Goal: Task Accomplishment & Management: Manage account settings

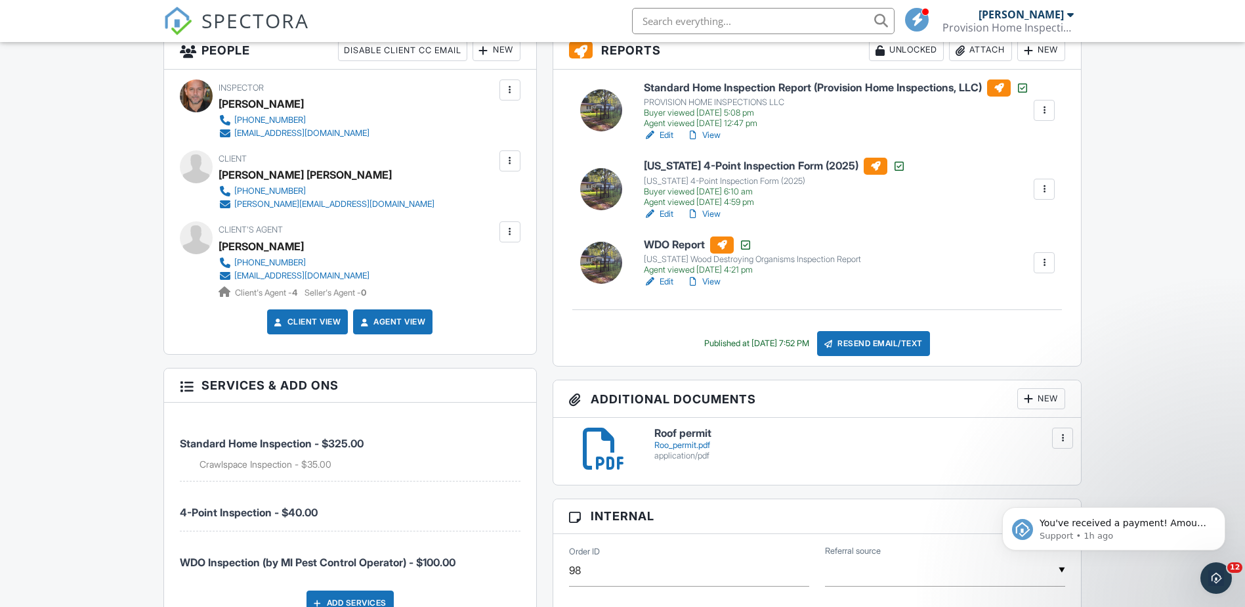
scroll to position [263, 0]
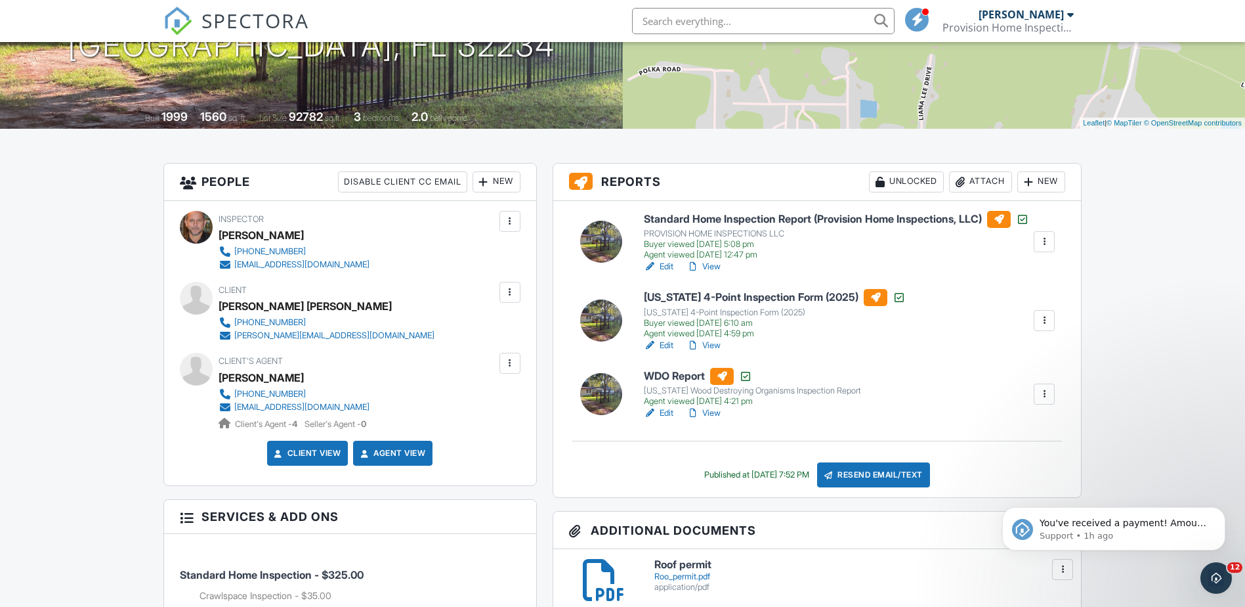
click at [508, 291] on div at bounding box center [509, 292] width 13 height 13
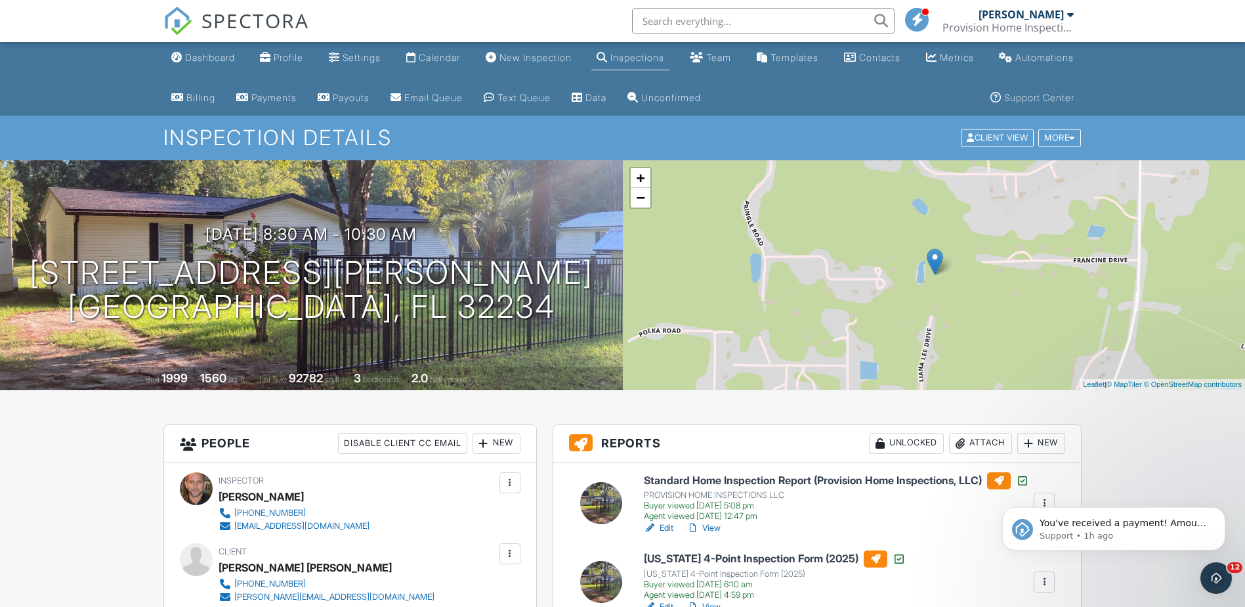
scroll to position [0, 0]
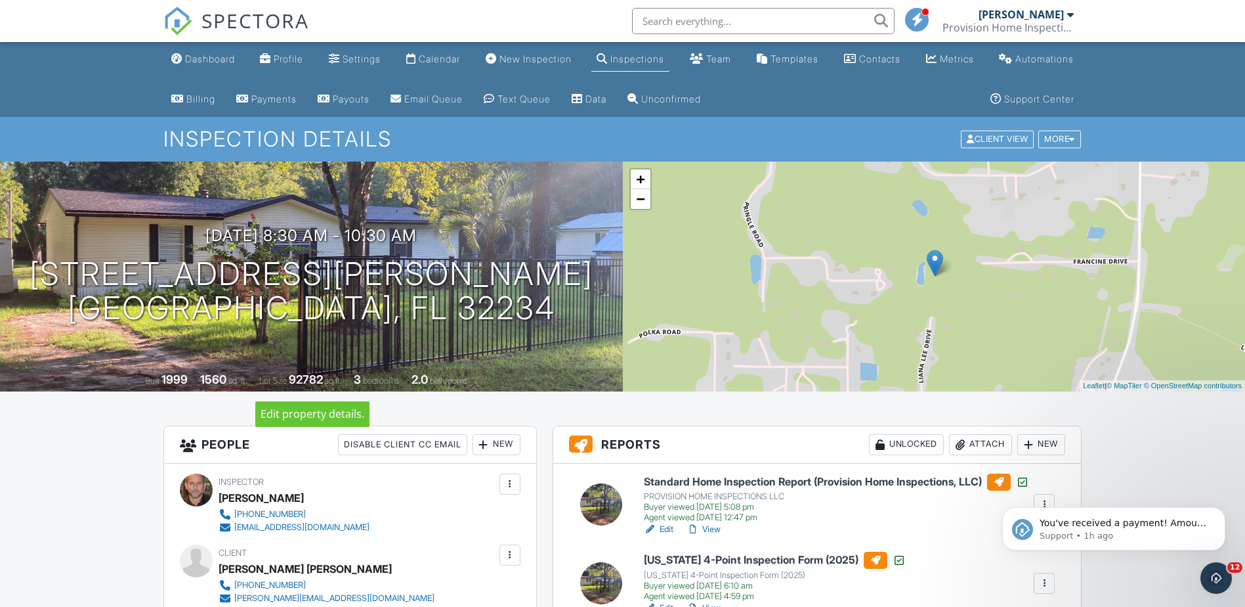
drag, startPoint x: 376, startPoint y: 389, endPoint x: 167, endPoint y: 640, distance: 326.7
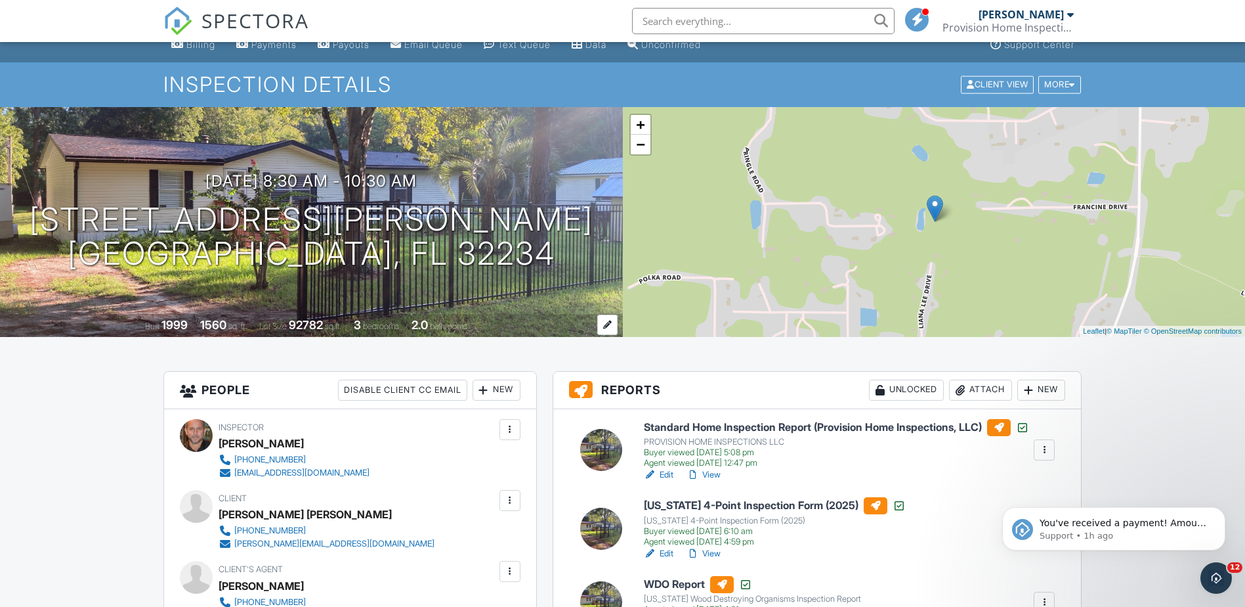
scroll to position [131, 0]
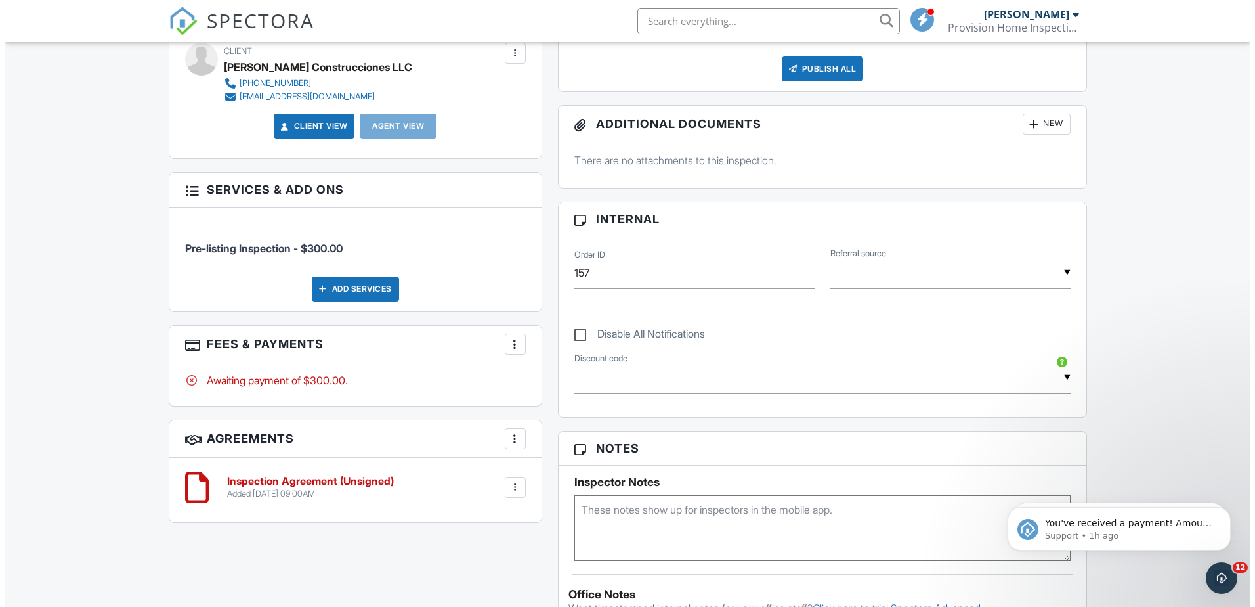
scroll to position [525, 0]
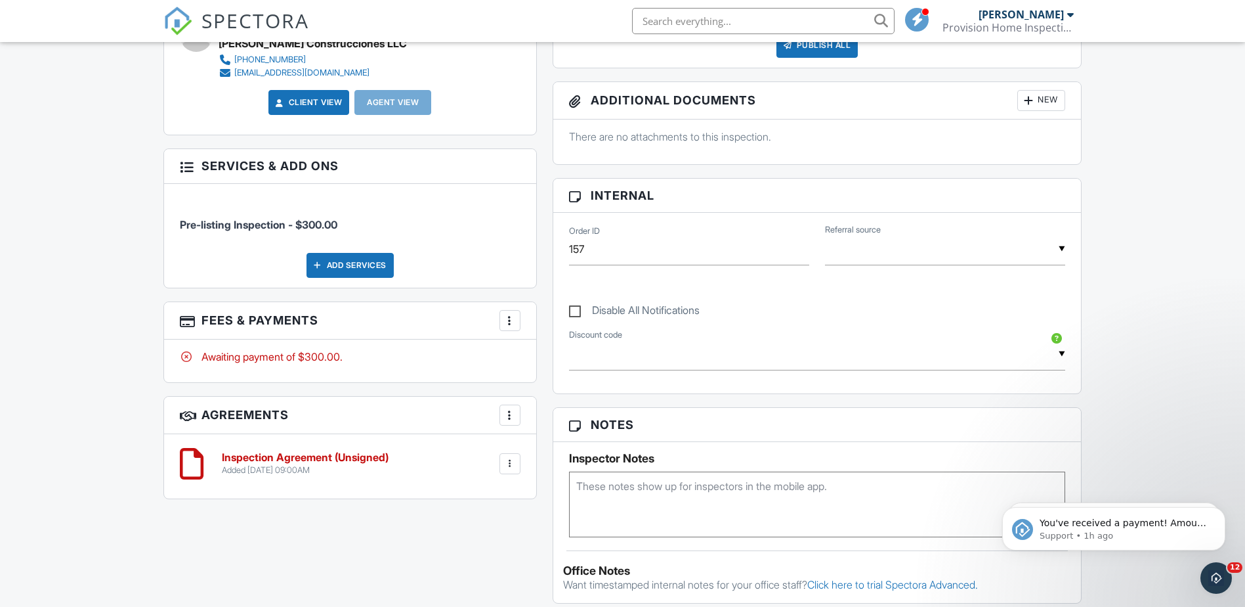
click at [1050, 100] on div "New" at bounding box center [1041, 100] width 48 height 21
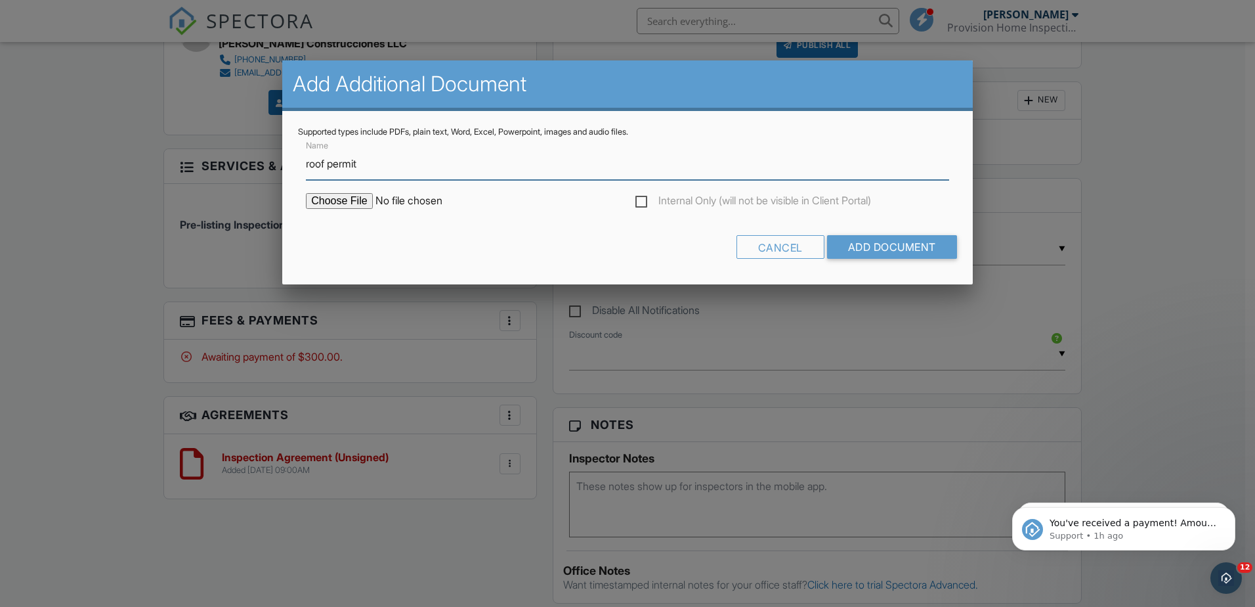
type input "roof permit"
click at [339, 202] on input "file" at bounding box center [417, 201] width 223 height 16
type input "C:\fakepath\Roof permit.pdf"
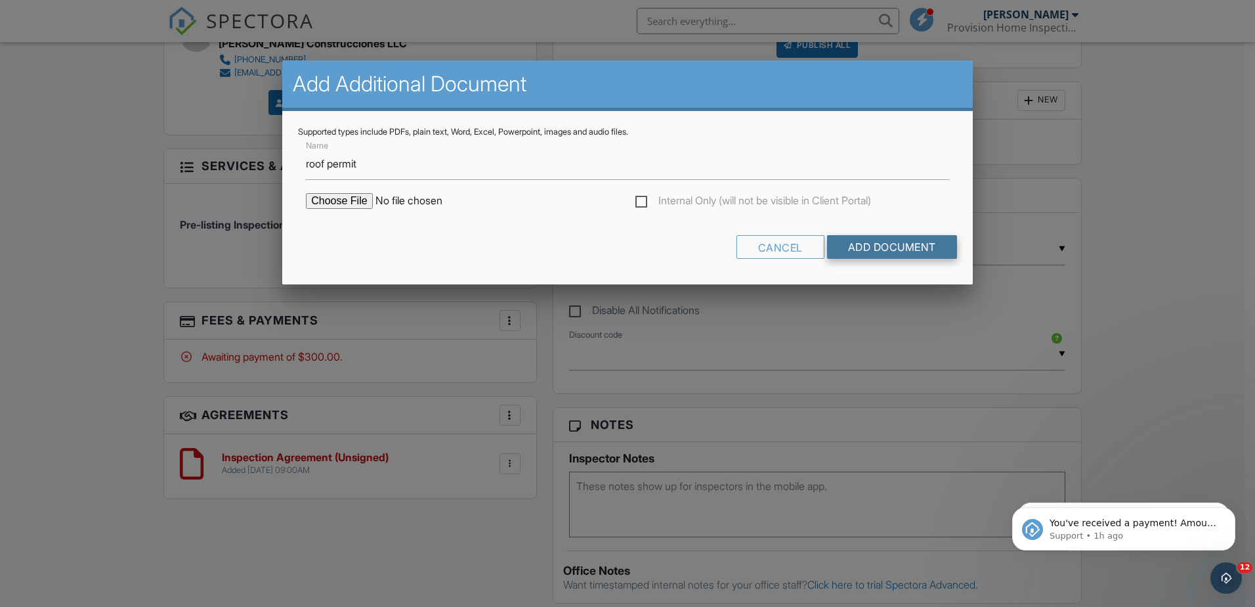
click at [924, 246] on input "Add Document" at bounding box center [892, 247] width 130 height 24
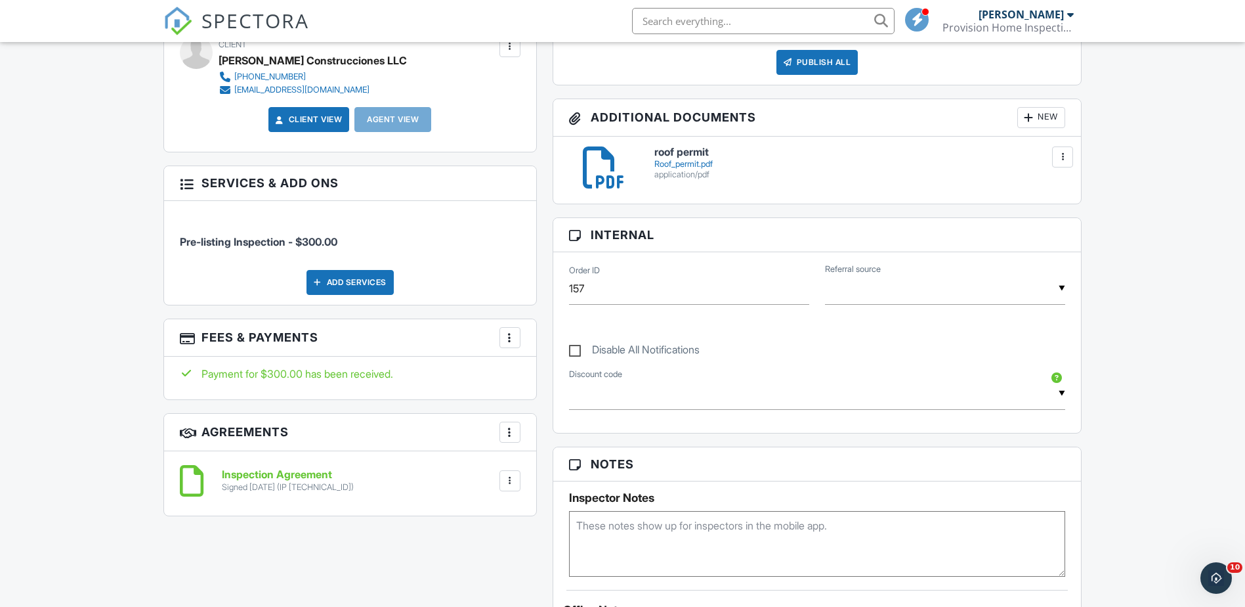
scroll to position [591, 0]
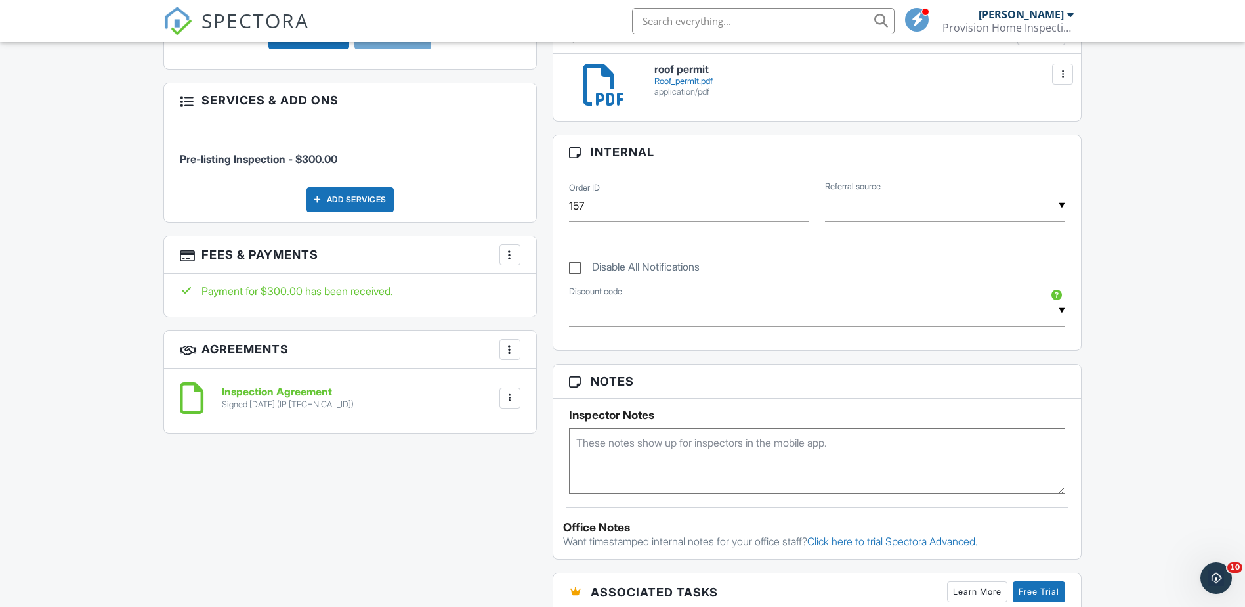
click at [513, 249] on div at bounding box center [509, 254] width 13 height 13
click at [562, 356] on li "View Invoice" at bounding box center [575, 360] width 137 height 33
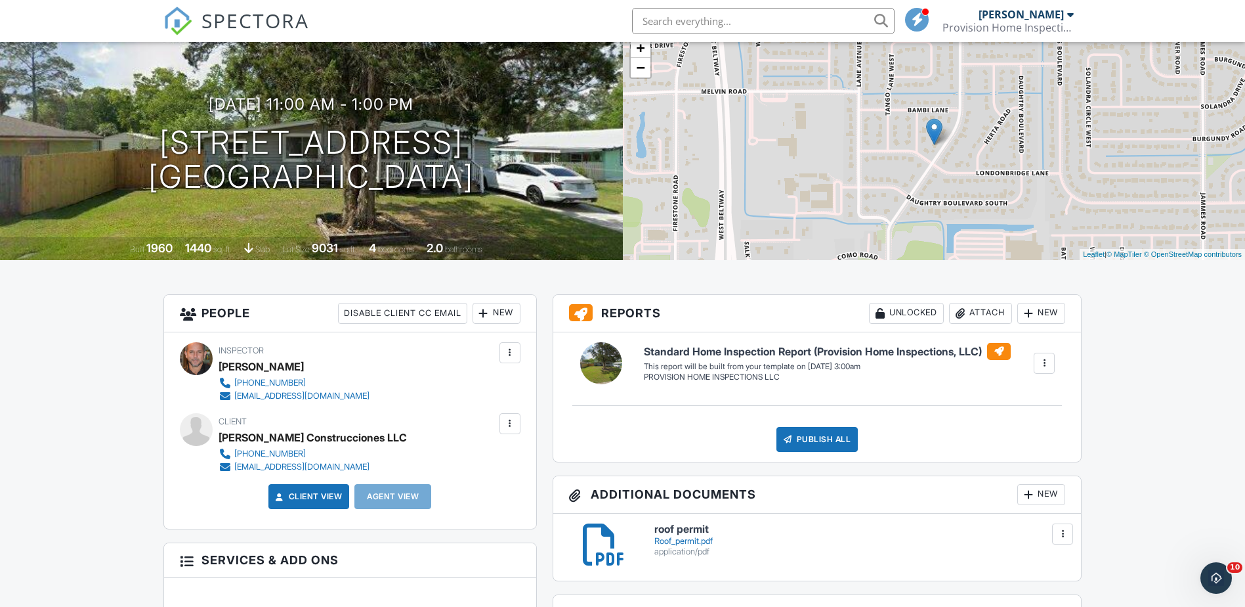
click at [195, 114] on div "[DATE] 11:00 am - 1:00 pm [STREET_ADDRESS] [GEOGRAPHIC_DATA], FL 32210" at bounding box center [311, 144] width 623 height 99
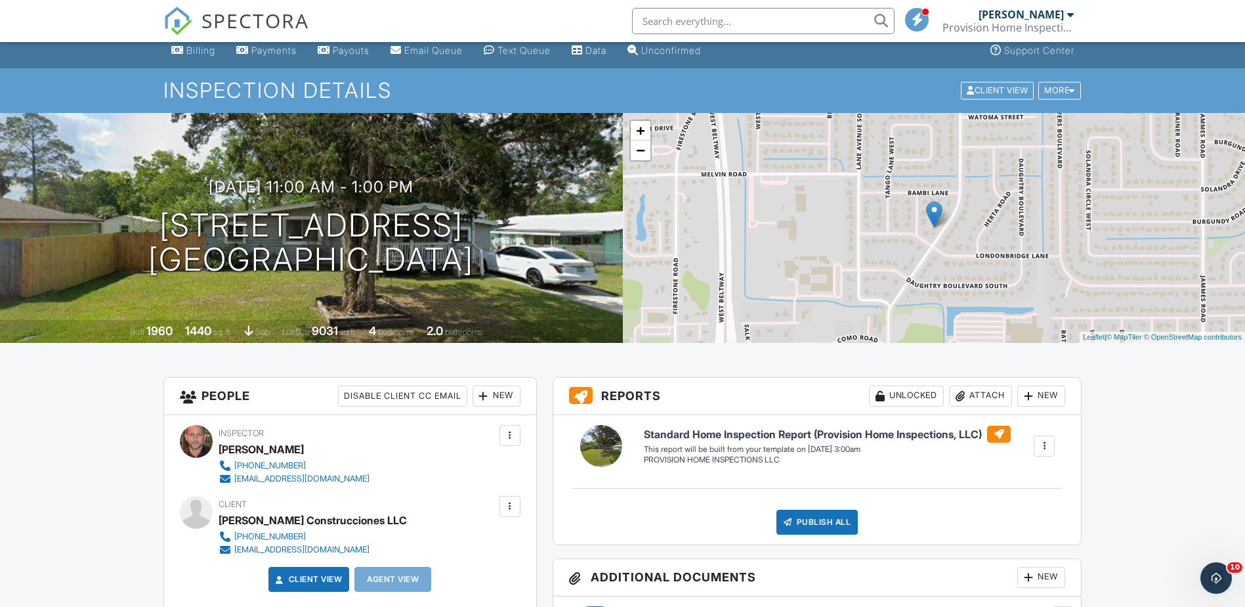
scroll to position [0, 0]
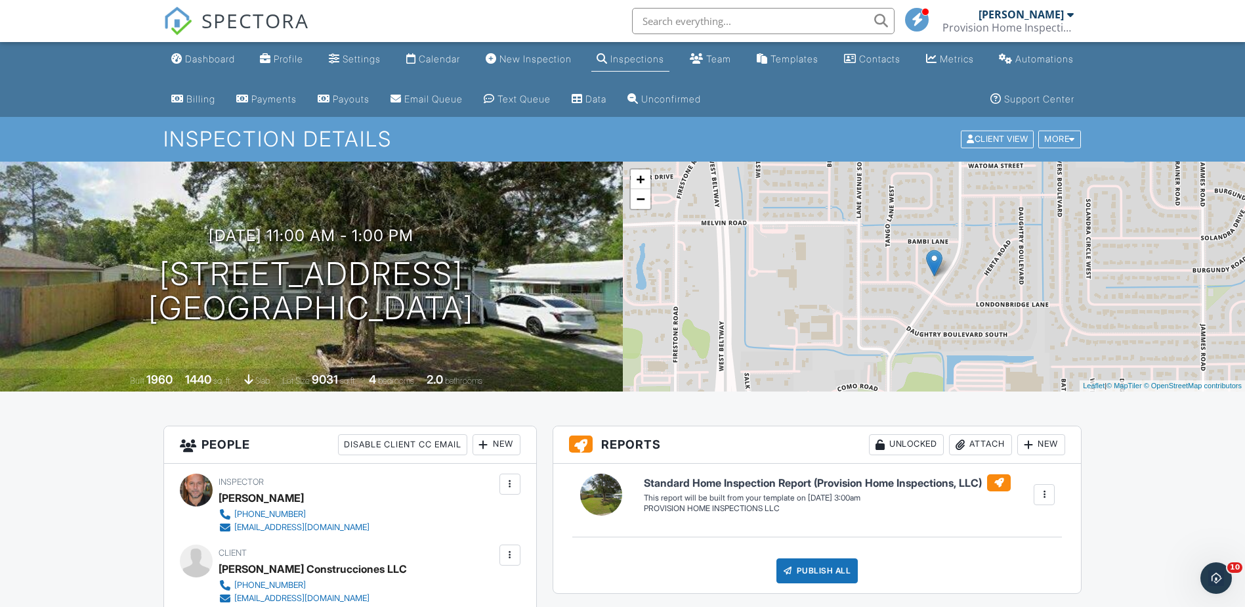
click at [626, 62] on div "Inspections" at bounding box center [637, 58] width 54 height 11
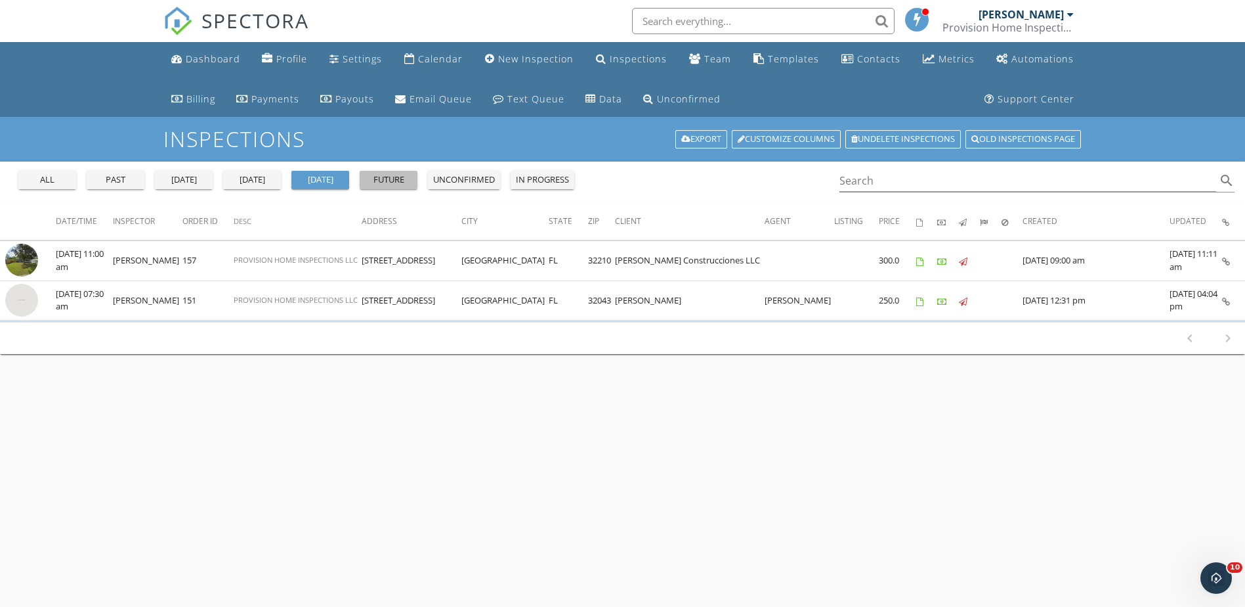
click at [408, 180] on div "future" at bounding box center [388, 179] width 47 height 13
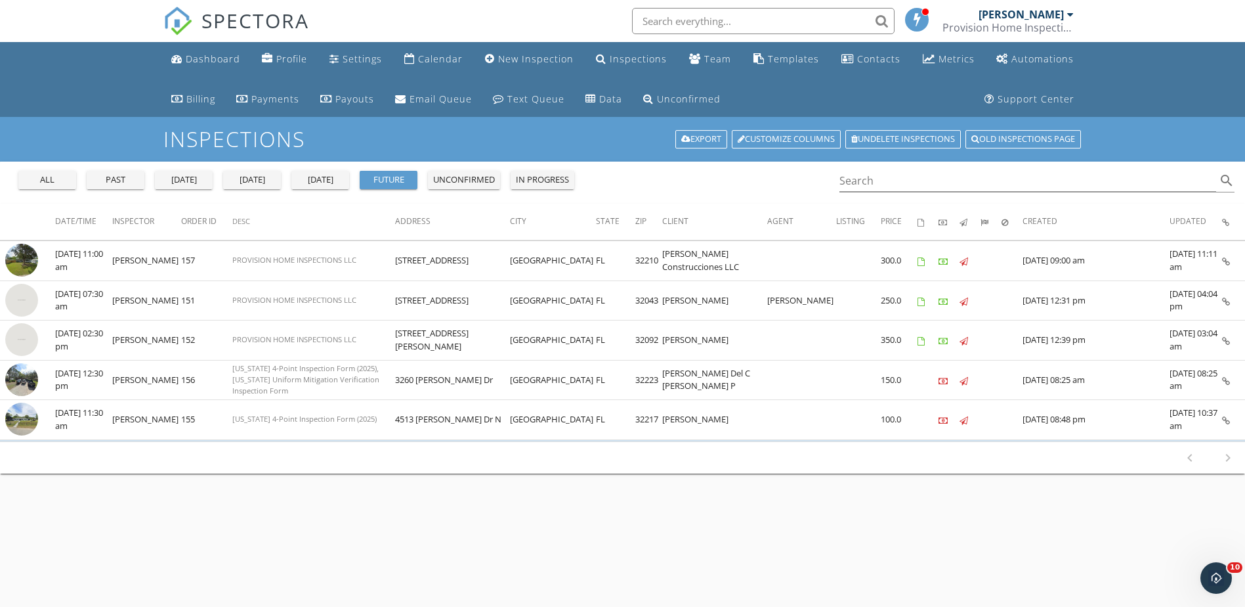
click at [696, 16] on input "text" at bounding box center [763, 21] width 263 height 26
click at [814, 18] on input "text" at bounding box center [763, 21] width 263 height 26
click at [175, 181] on div "[DATE]" at bounding box center [183, 179] width 47 height 13
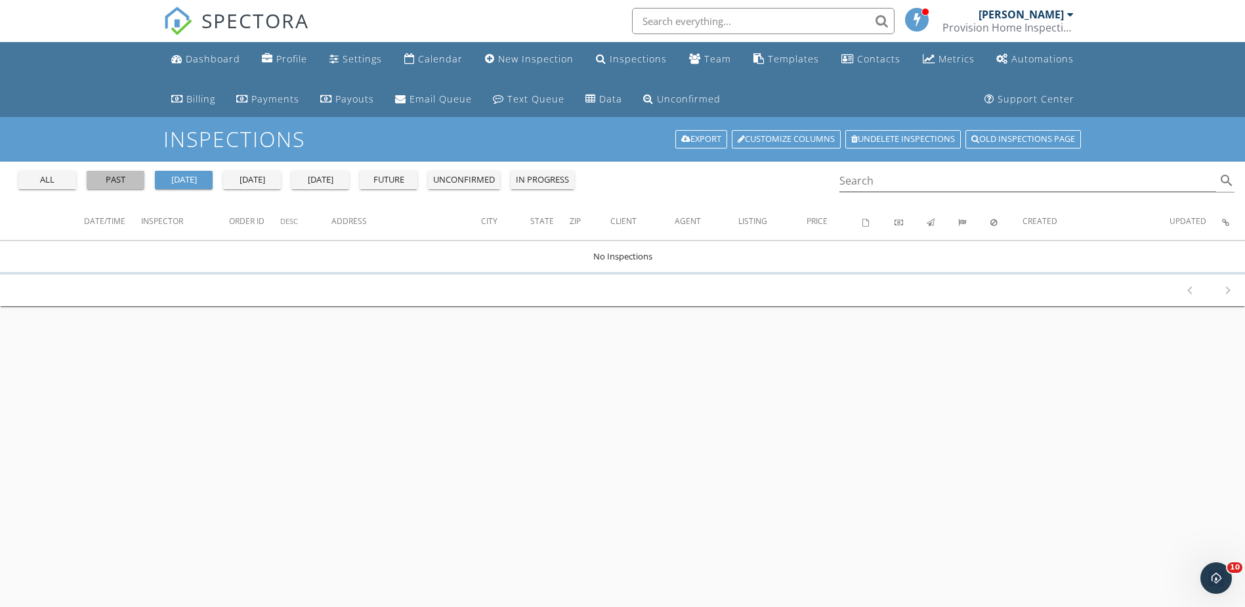
click at [98, 184] on div "past" at bounding box center [115, 179] width 47 height 13
